Goal: Information Seeking & Learning: Learn about a topic

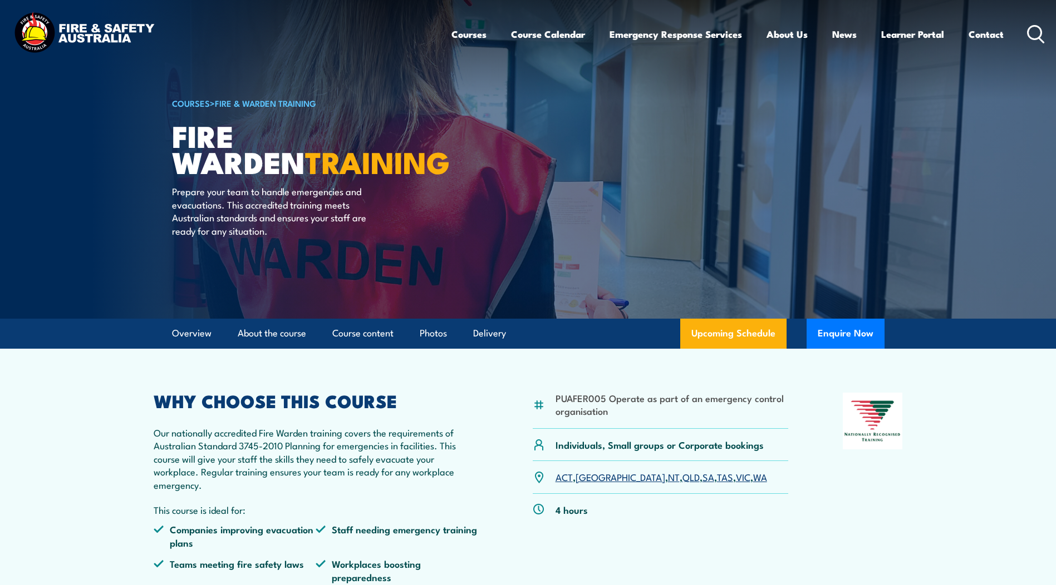
click at [379, 447] on p "Our nationally accredited Fire Warden training covers the requirements of Austr…" at bounding box center [316, 458] width 325 height 65
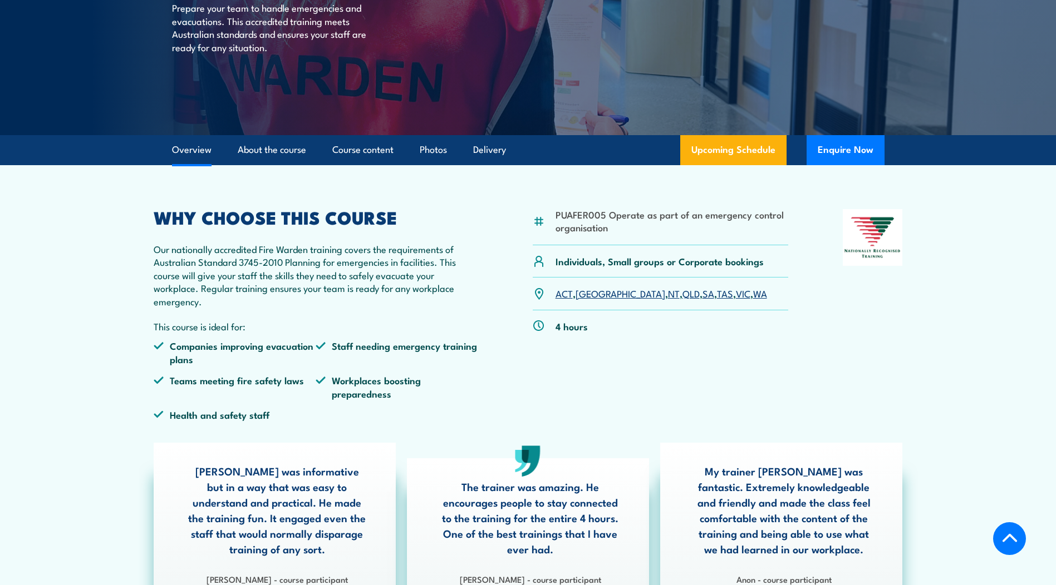
scroll to position [278, 0]
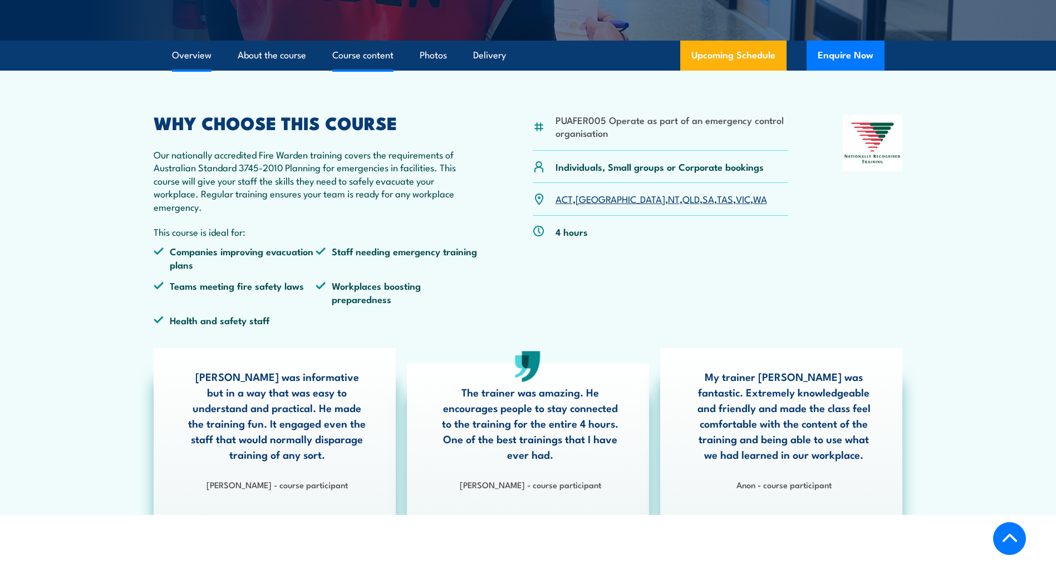
click at [378, 62] on link "Course content" at bounding box center [362, 55] width 61 height 29
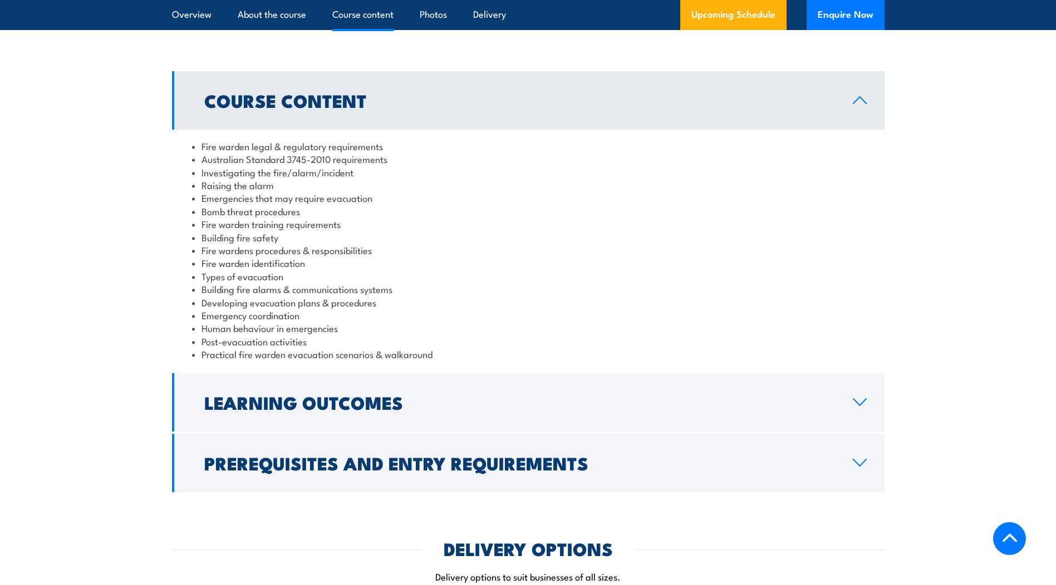
scroll to position [1102, 0]
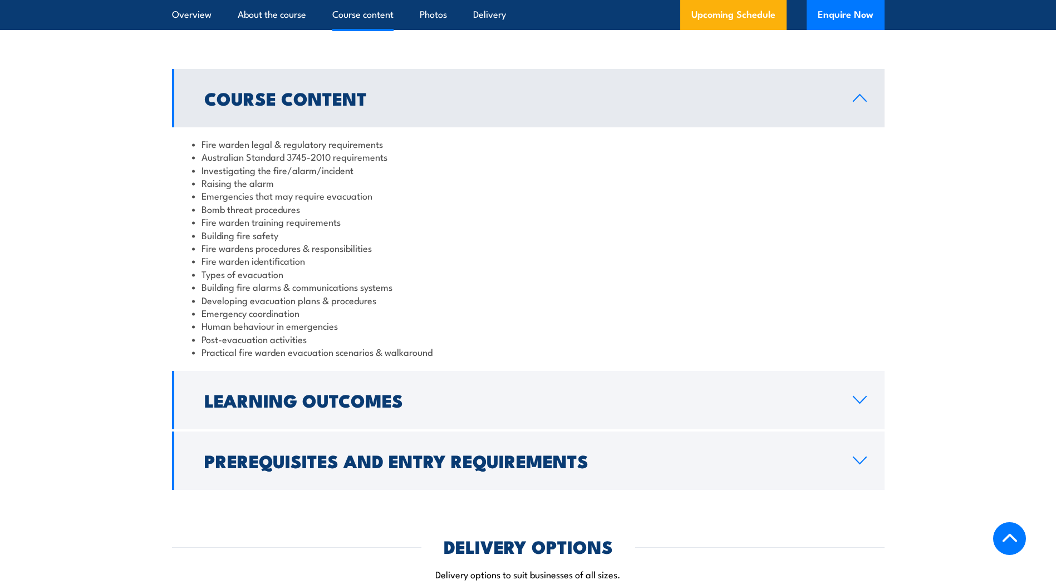
click at [946, 241] on section "Course Content Fire warden legal & regulatory requirements Australian Standard …" at bounding box center [528, 279] width 1056 height 421
click at [441, 353] on li "Practical fire warden evacuation scenarios & walkaround" at bounding box center [528, 352] width 672 height 13
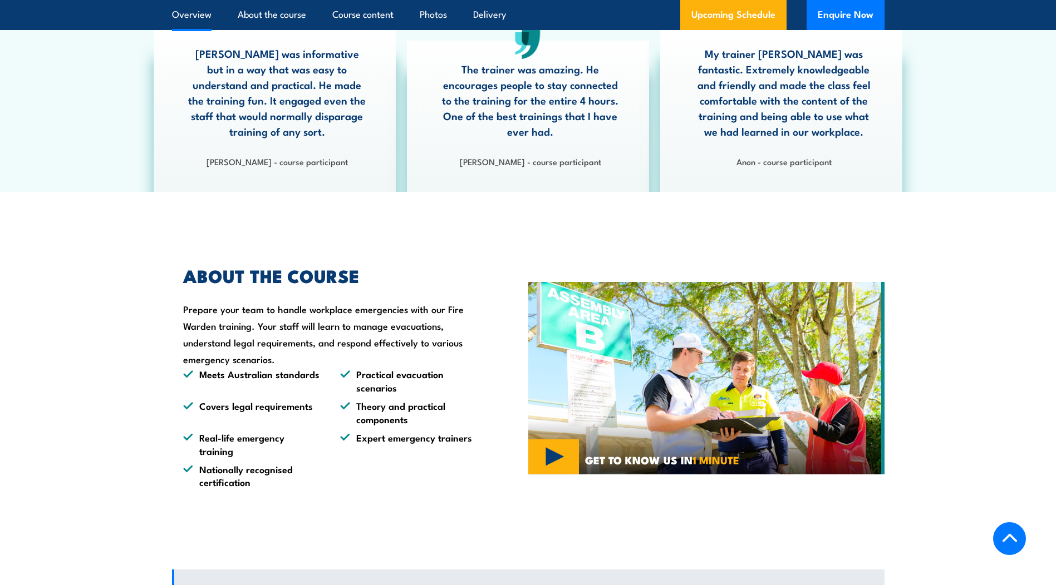
scroll to position [212, 0]
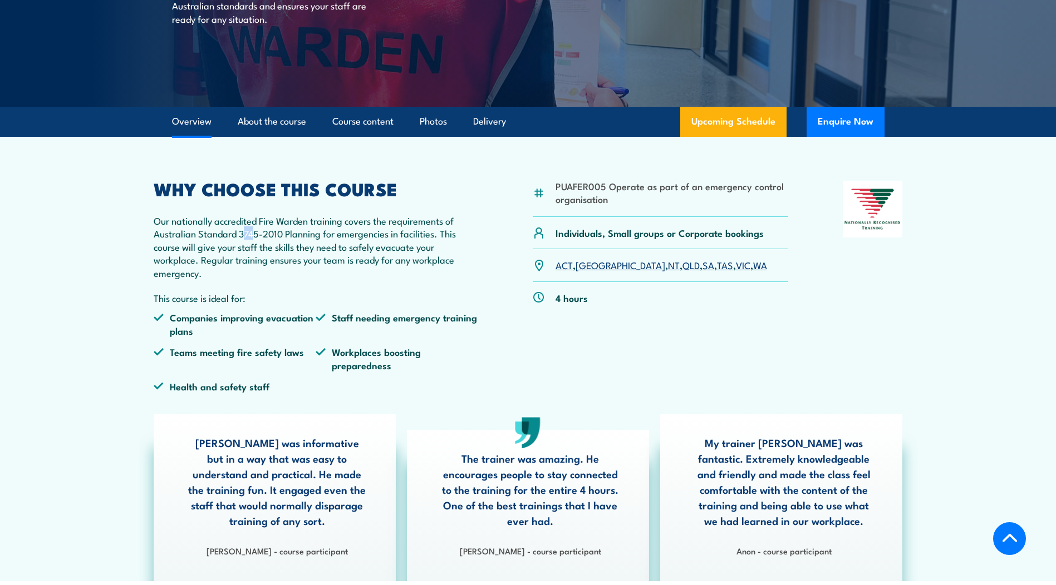
drag, startPoint x: 254, startPoint y: 232, endPoint x: 245, endPoint y: 236, distance: 9.7
click at [245, 236] on p "Our nationally accredited Fire Warden training covers the requirements of Austr…" at bounding box center [316, 246] width 325 height 65
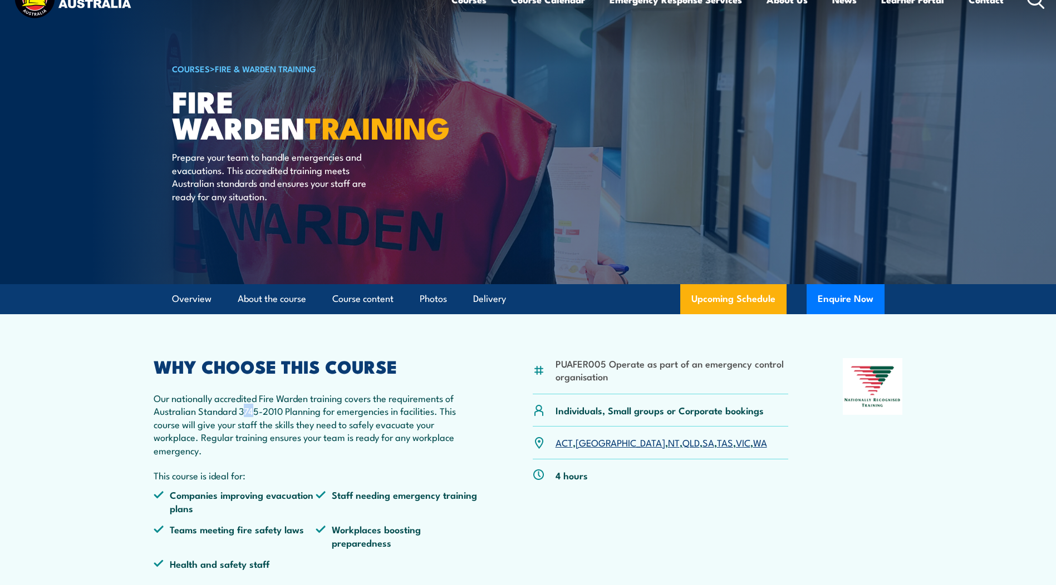
scroll to position [167, 0]
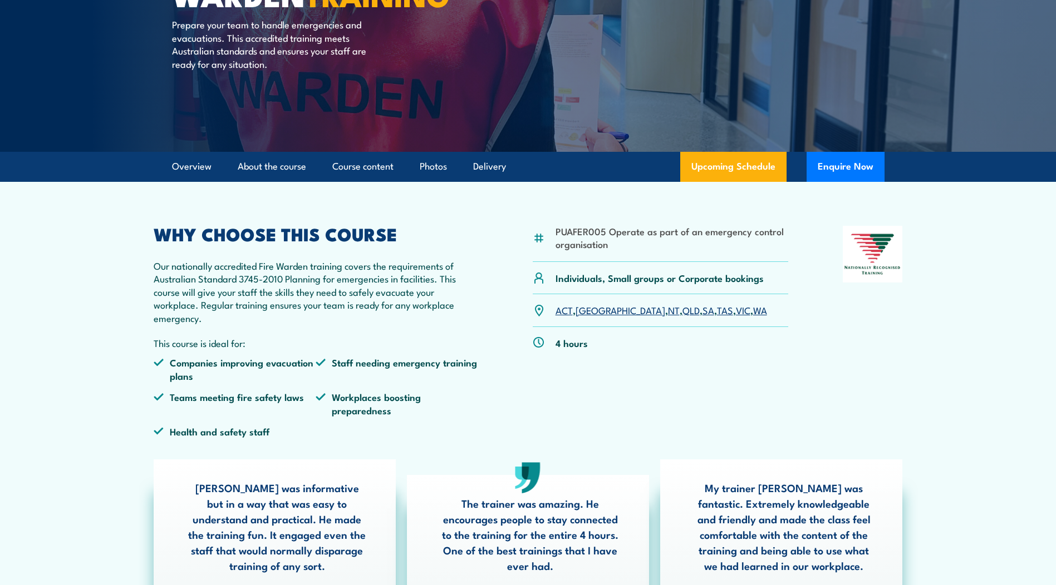
click at [307, 293] on p "Our nationally accredited Fire Warden training covers the requirements of Austr…" at bounding box center [316, 291] width 325 height 65
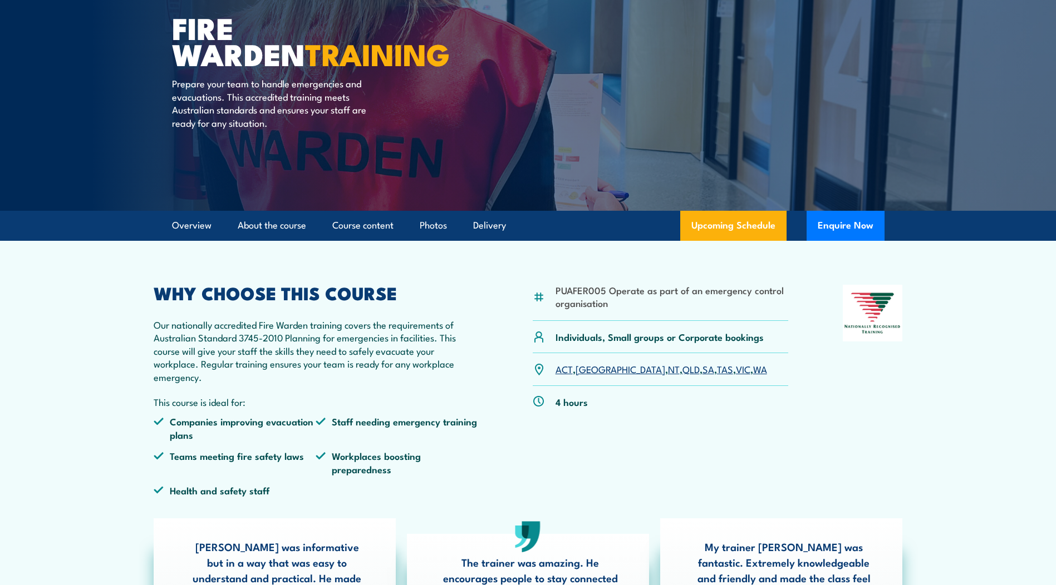
scroll to position [56, 0]
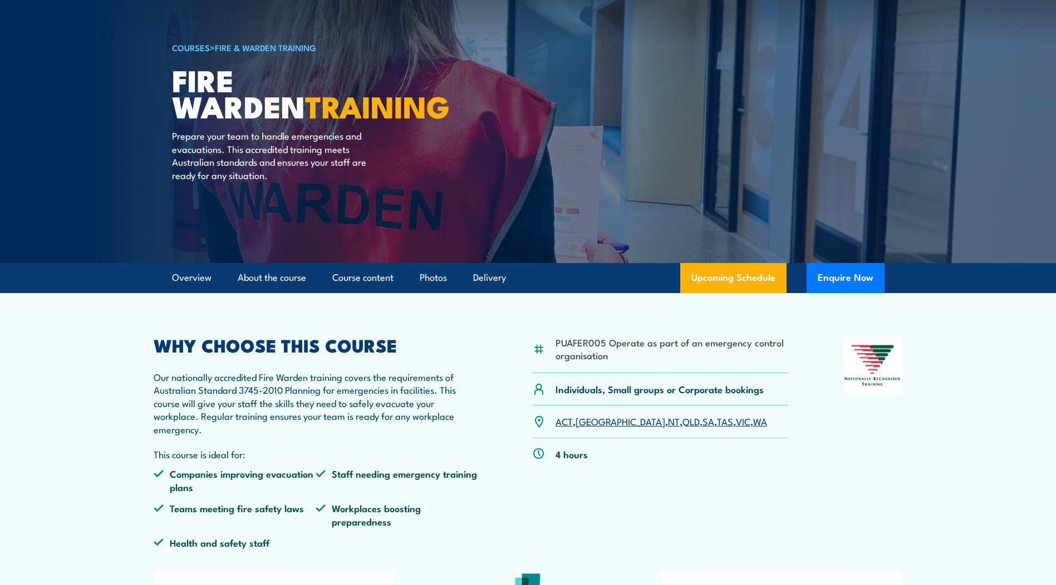
click at [702, 421] on link "SA" at bounding box center [708, 421] width 12 height 13
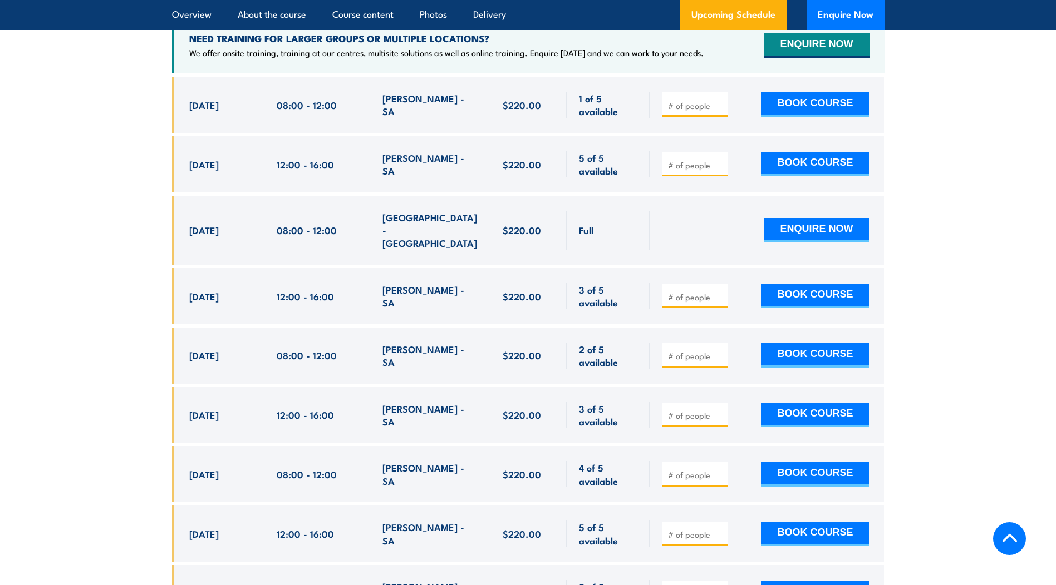
scroll to position [2125, 0]
